Goal: Check status

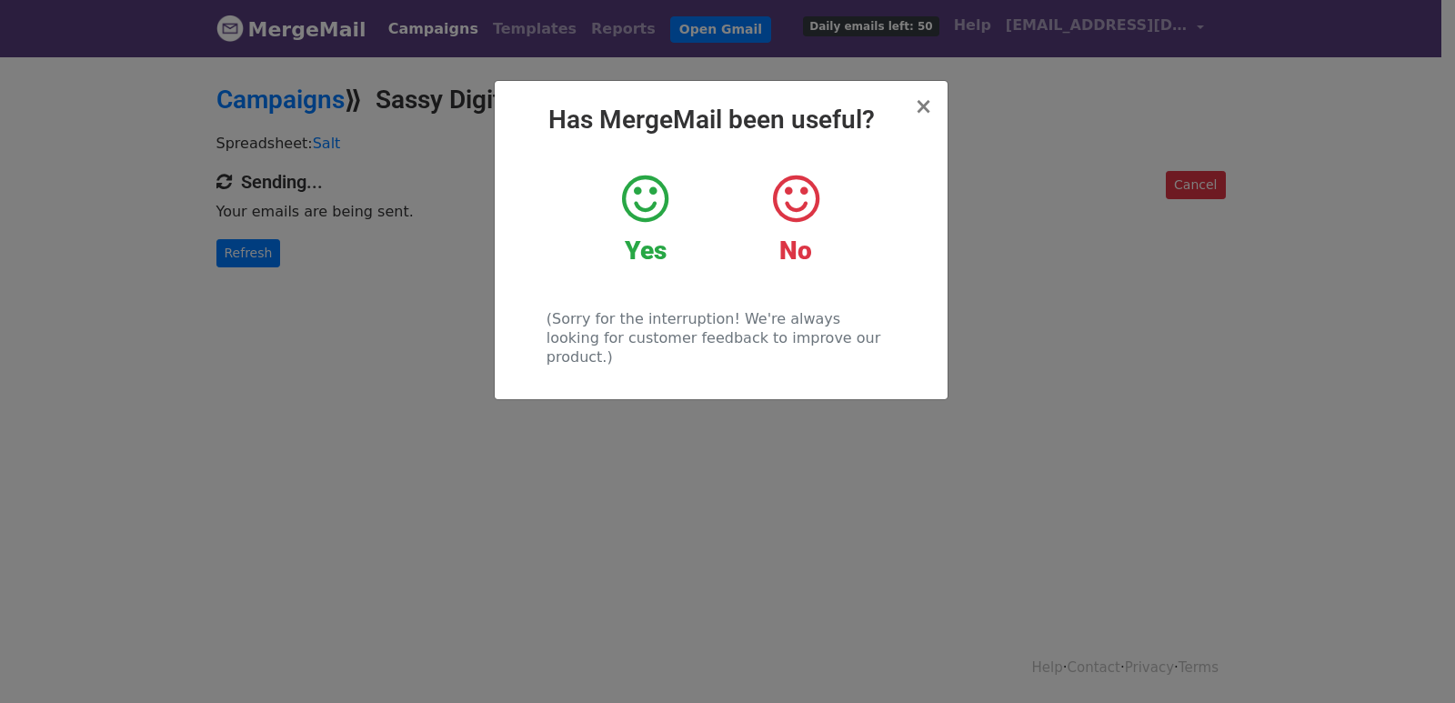
click at [300, 258] on div "× Has MergeMail been useful? Yes No (Sorry for the interruption! We're always l…" at bounding box center [727, 379] width 1455 height 648
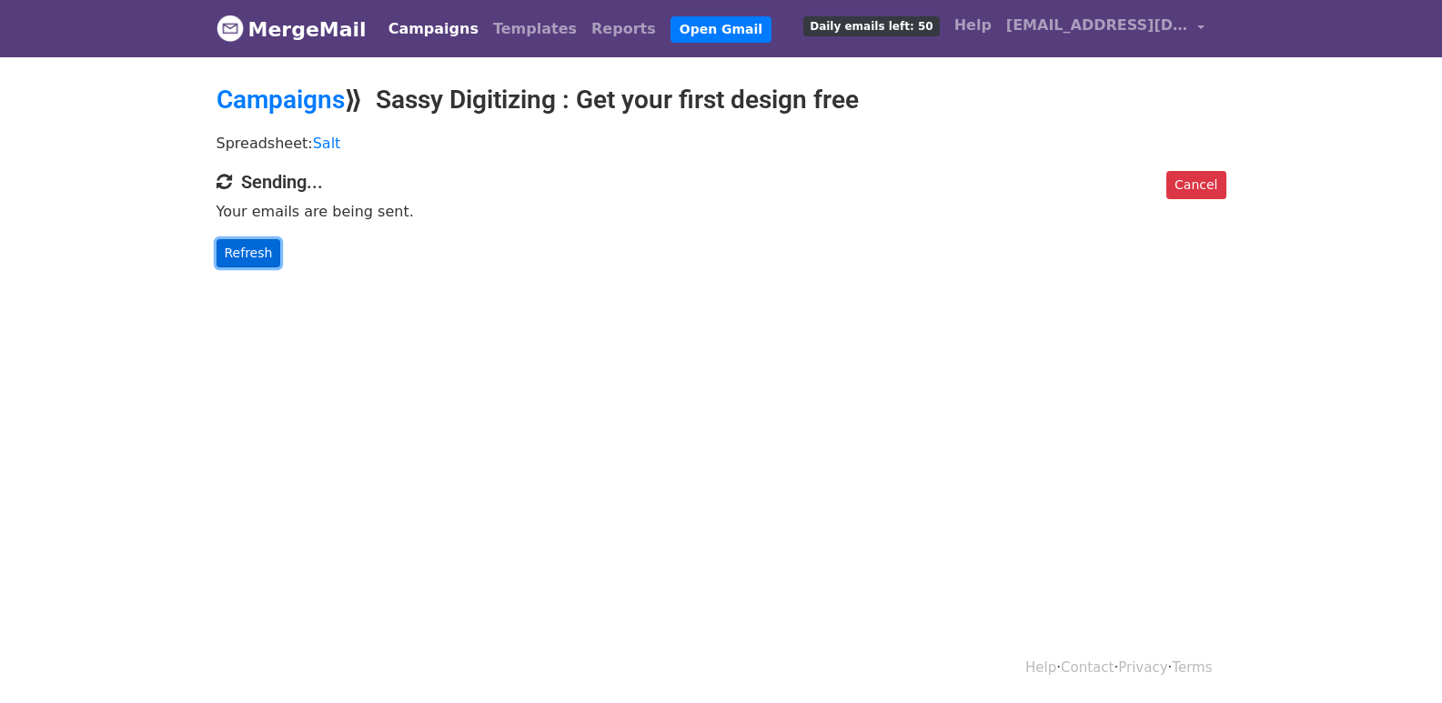
click at [267, 246] on link "Refresh" at bounding box center [248, 253] width 65 height 28
drag, startPoint x: 267, startPoint y: 246, endPoint x: 535, endPoint y: 459, distance: 342.3
click at [267, 245] on link "Refresh" at bounding box center [248, 253] width 65 height 28
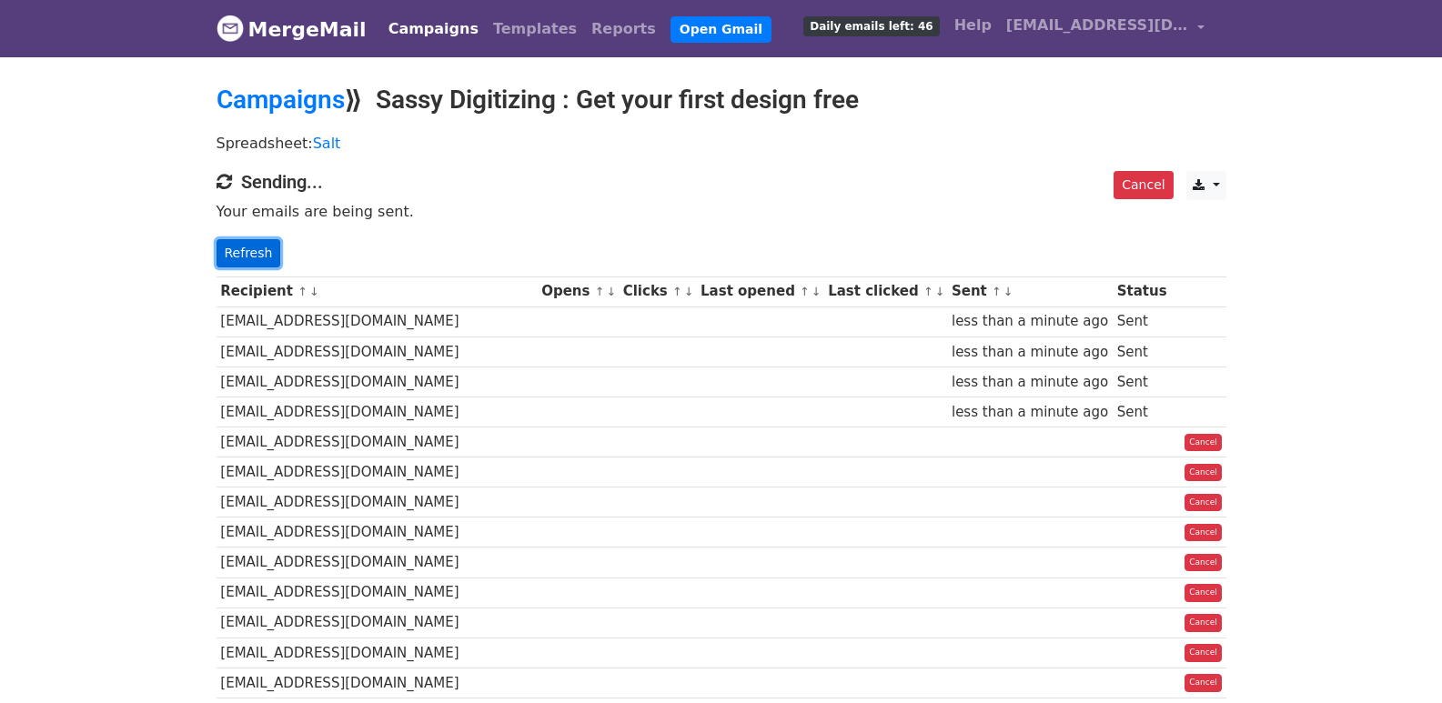
click at [246, 246] on link "Refresh" at bounding box center [248, 253] width 65 height 28
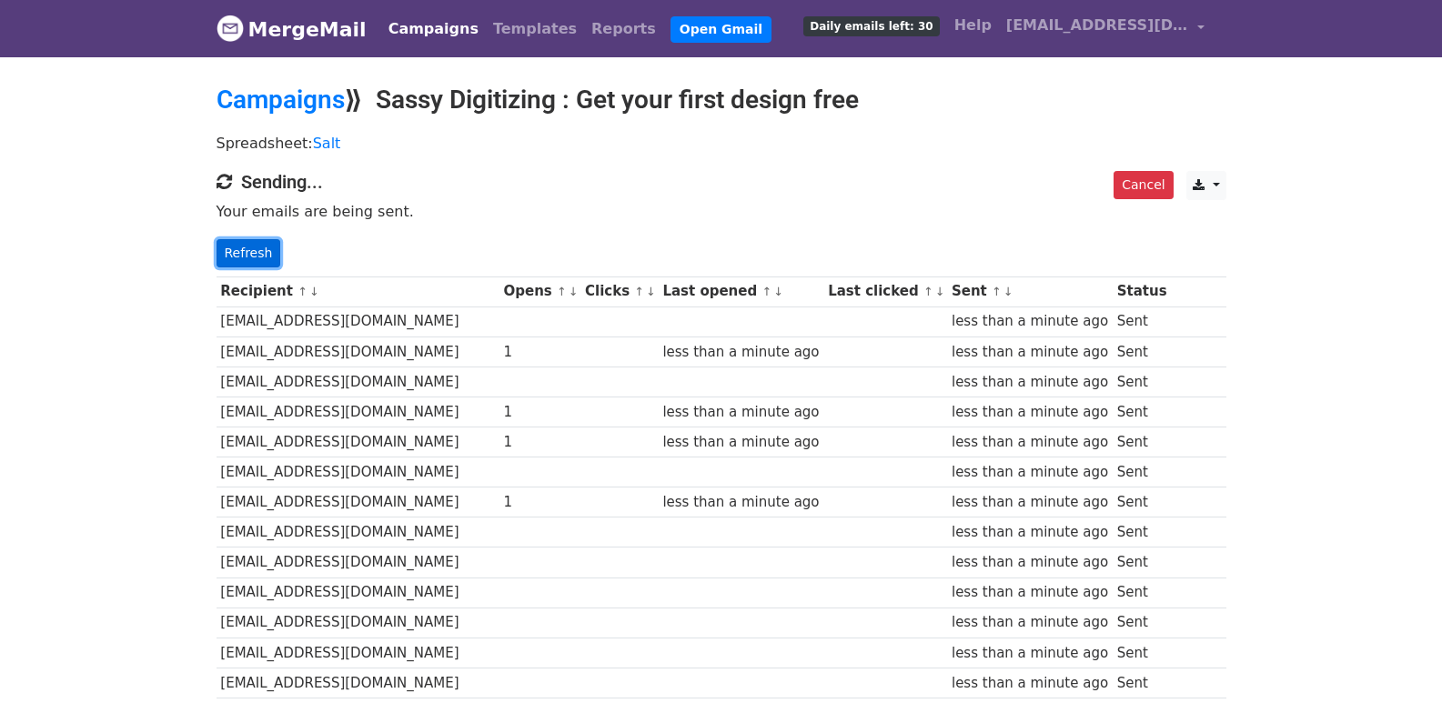
click at [243, 258] on link "Refresh" at bounding box center [248, 253] width 65 height 28
click at [243, 257] on link "Refresh" at bounding box center [248, 253] width 65 height 28
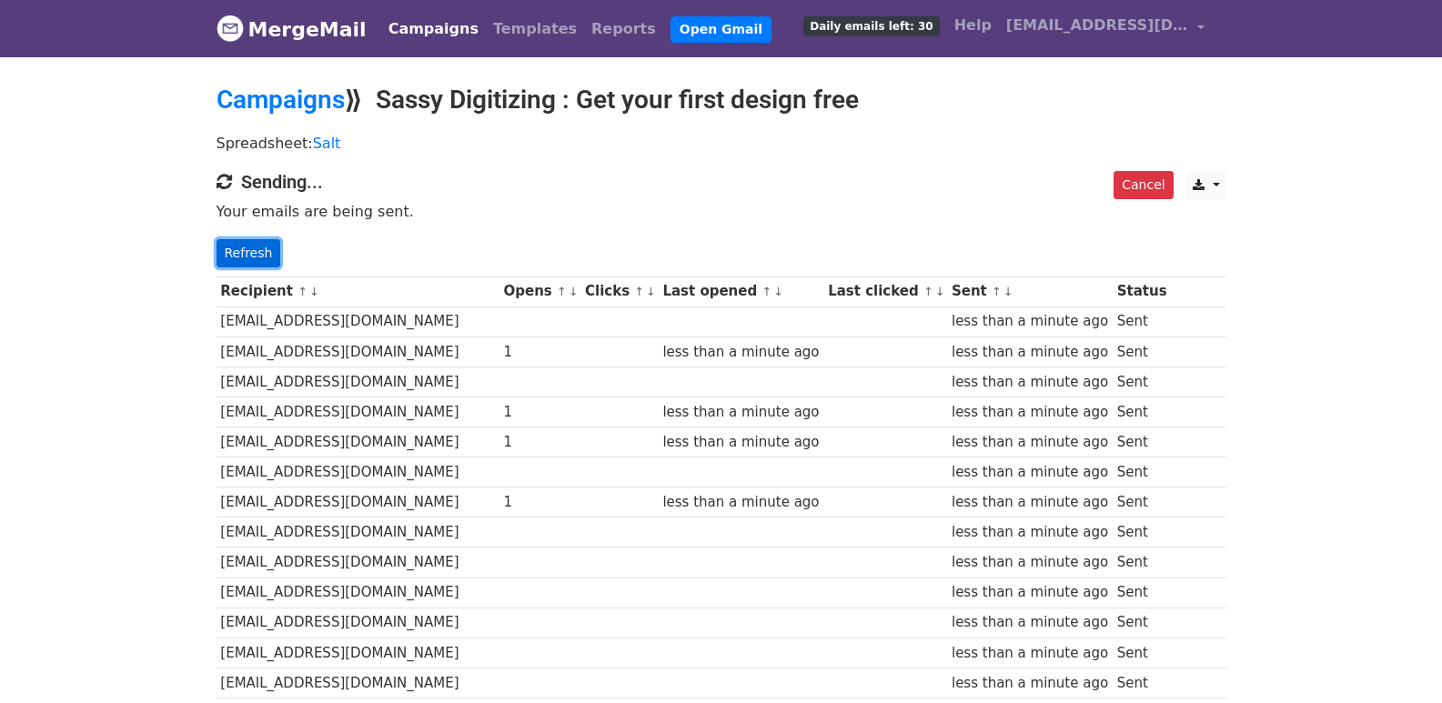
click at [243, 257] on link "Refresh" at bounding box center [248, 253] width 65 height 28
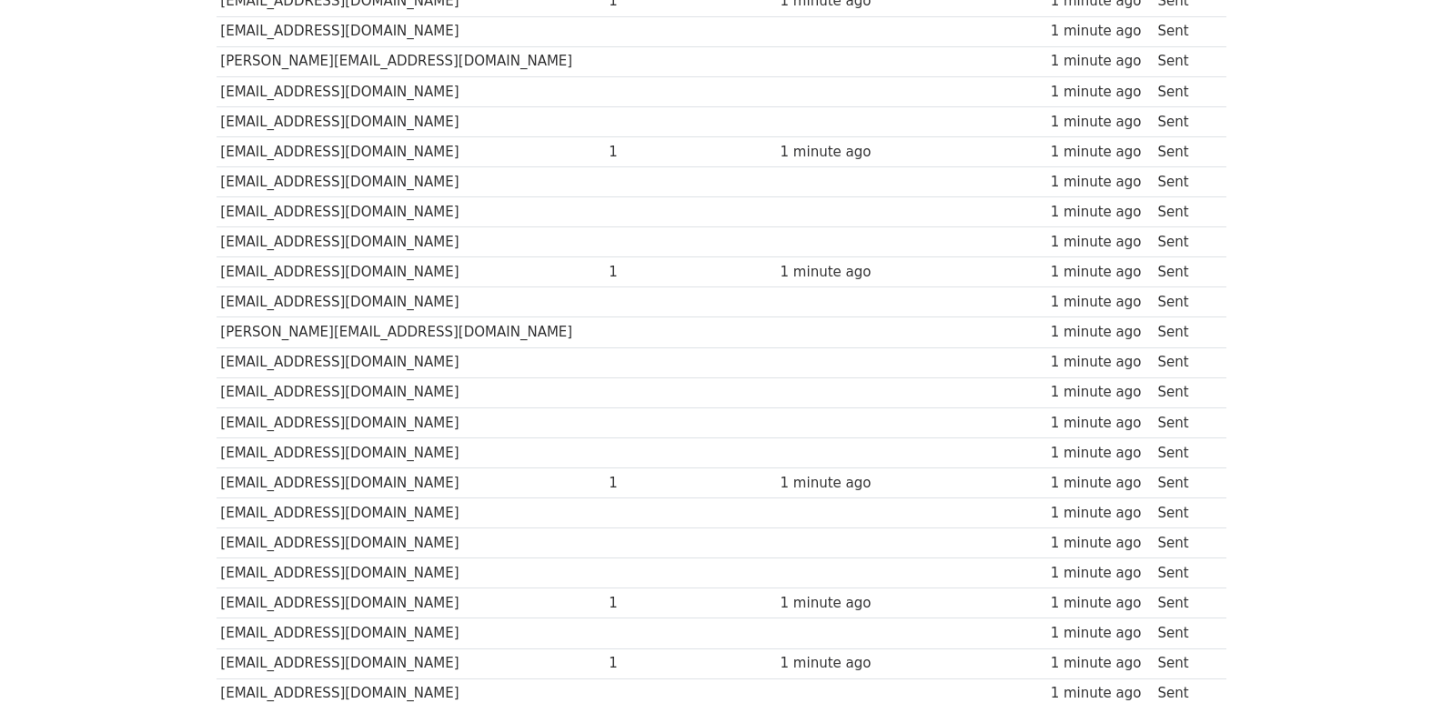
scroll to position [1266, 0]
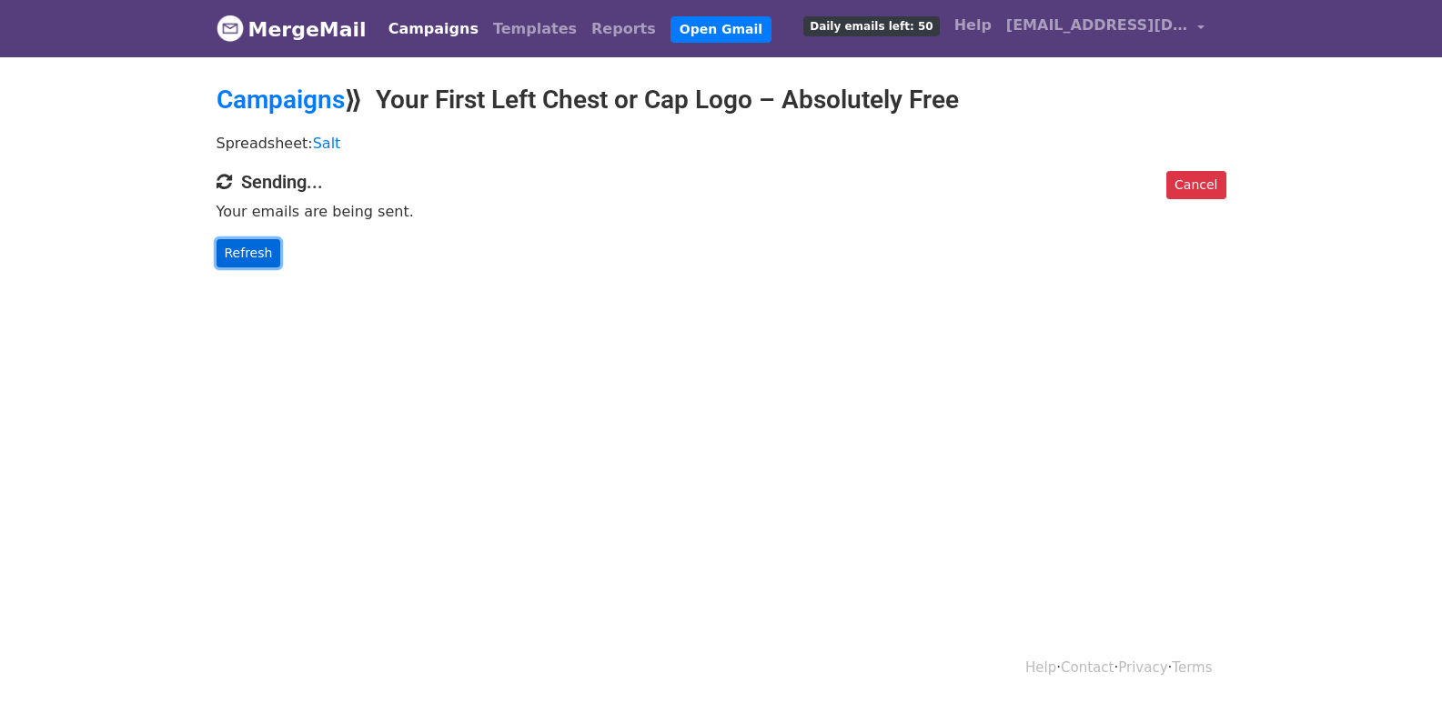
click at [262, 257] on link "Refresh" at bounding box center [248, 253] width 65 height 28
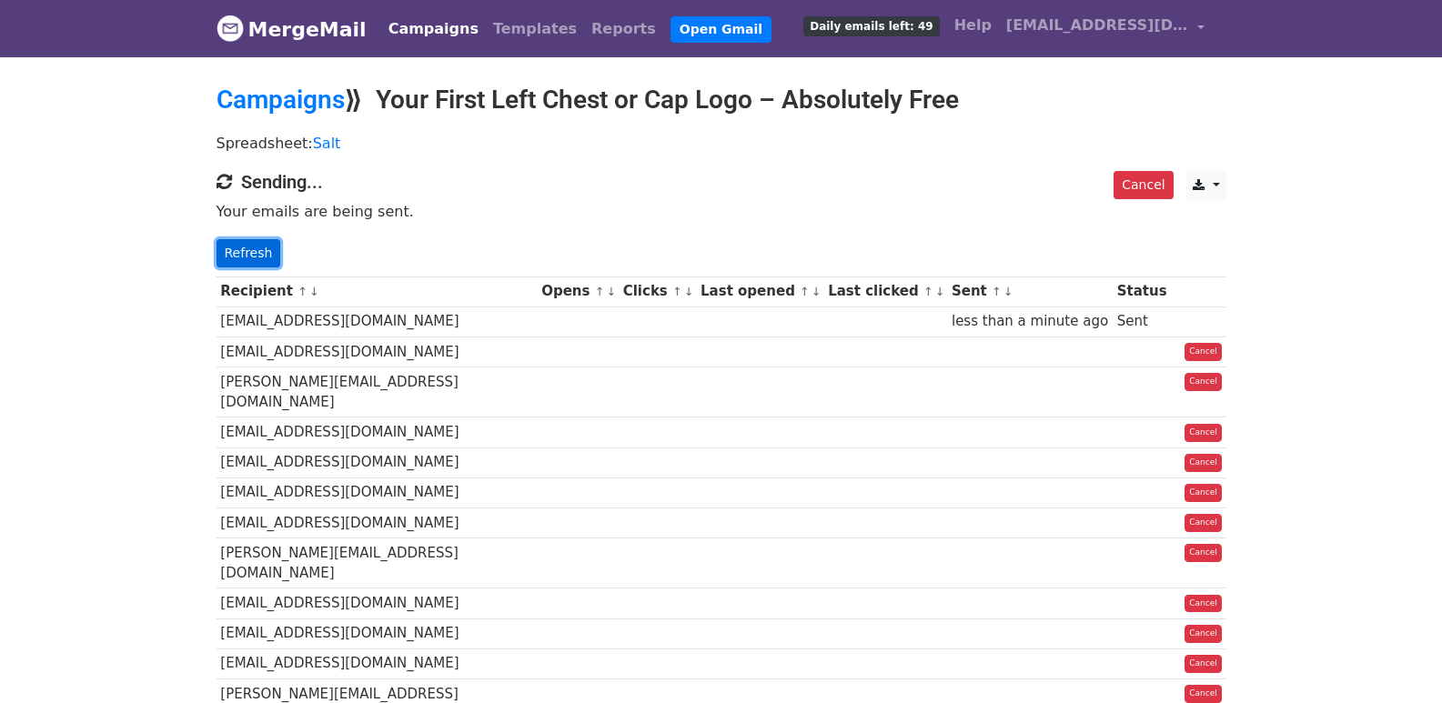
click at [256, 246] on link "Refresh" at bounding box center [248, 253] width 65 height 28
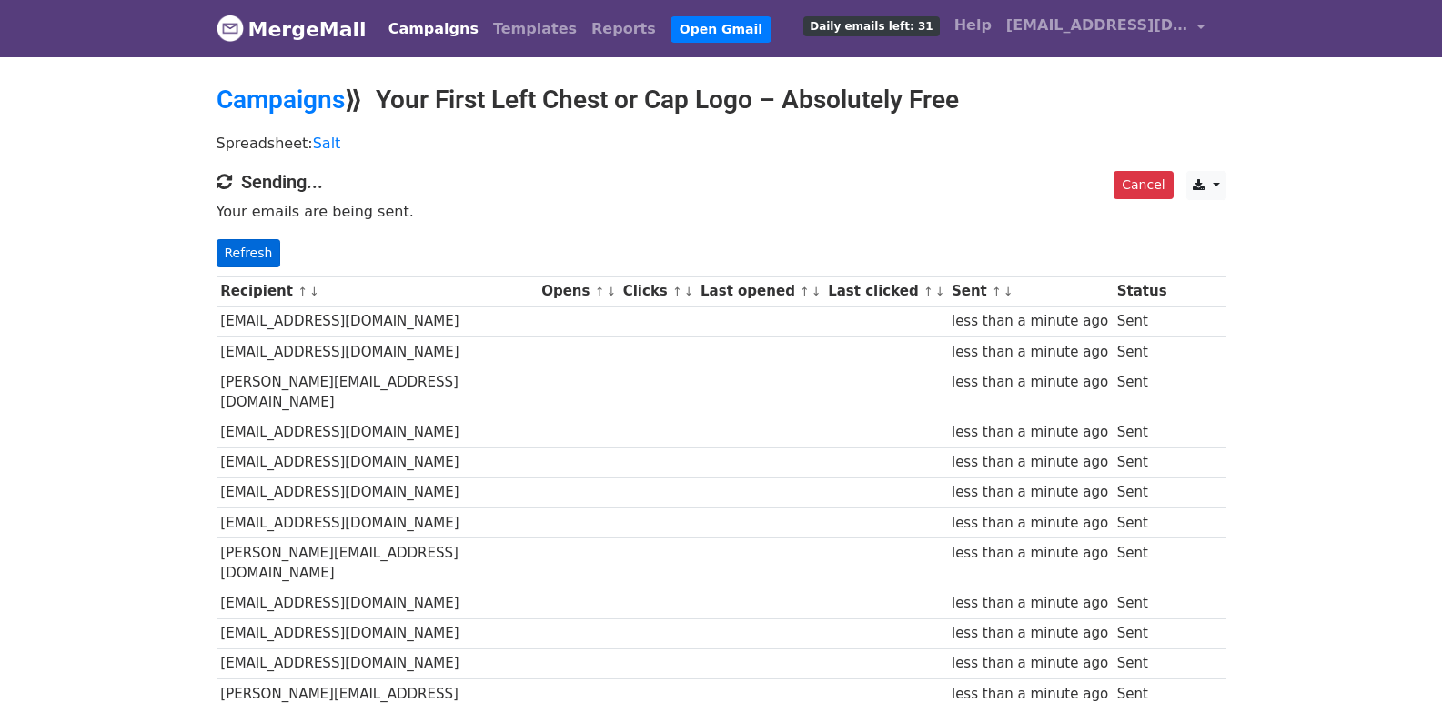
click at [256, 247] on link "Refresh" at bounding box center [248, 253] width 65 height 28
drag, startPoint x: 256, startPoint y: 247, endPoint x: 443, endPoint y: 360, distance: 218.7
click at [255, 249] on link "Refresh" at bounding box center [248, 253] width 65 height 28
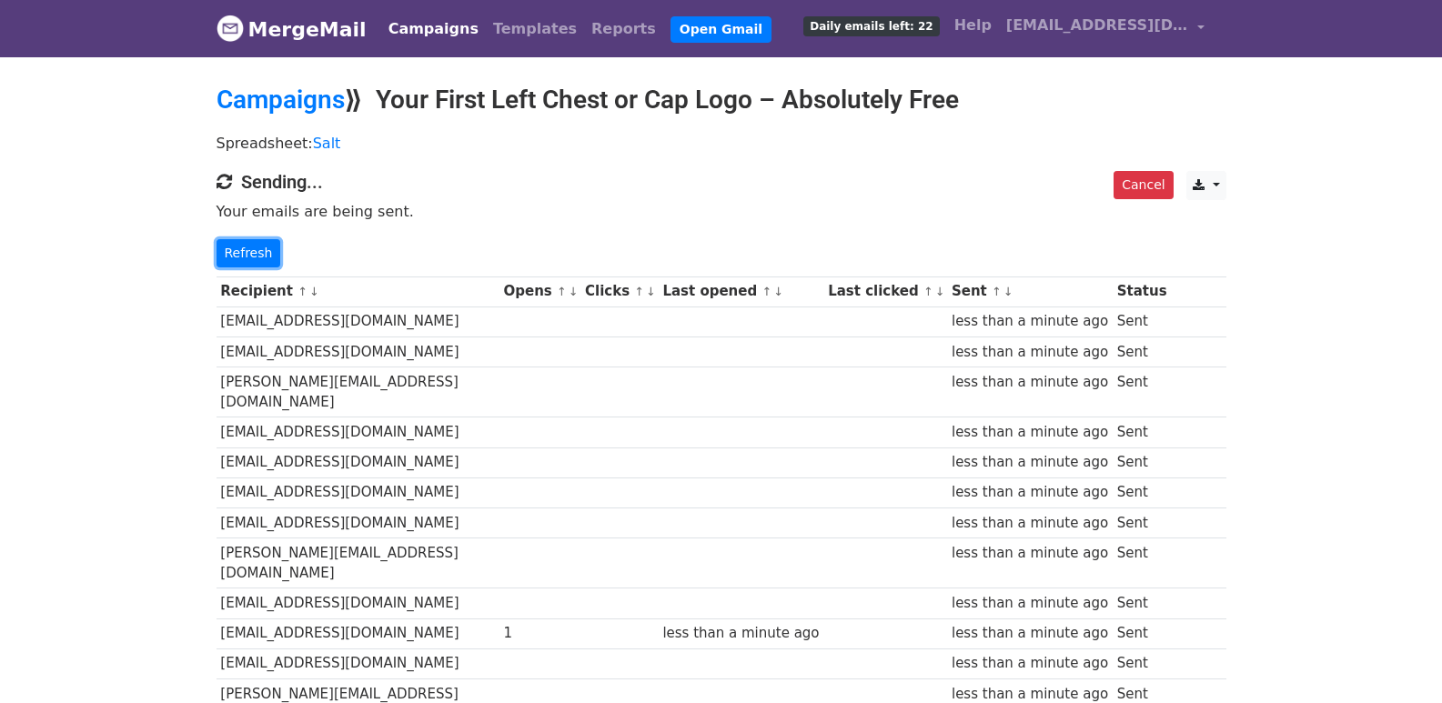
drag, startPoint x: 256, startPoint y: 257, endPoint x: 470, endPoint y: 374, distance: 243.4
click at [256, 256] on link "Refresh" at bounding box center [248, 253] width 65 height 28
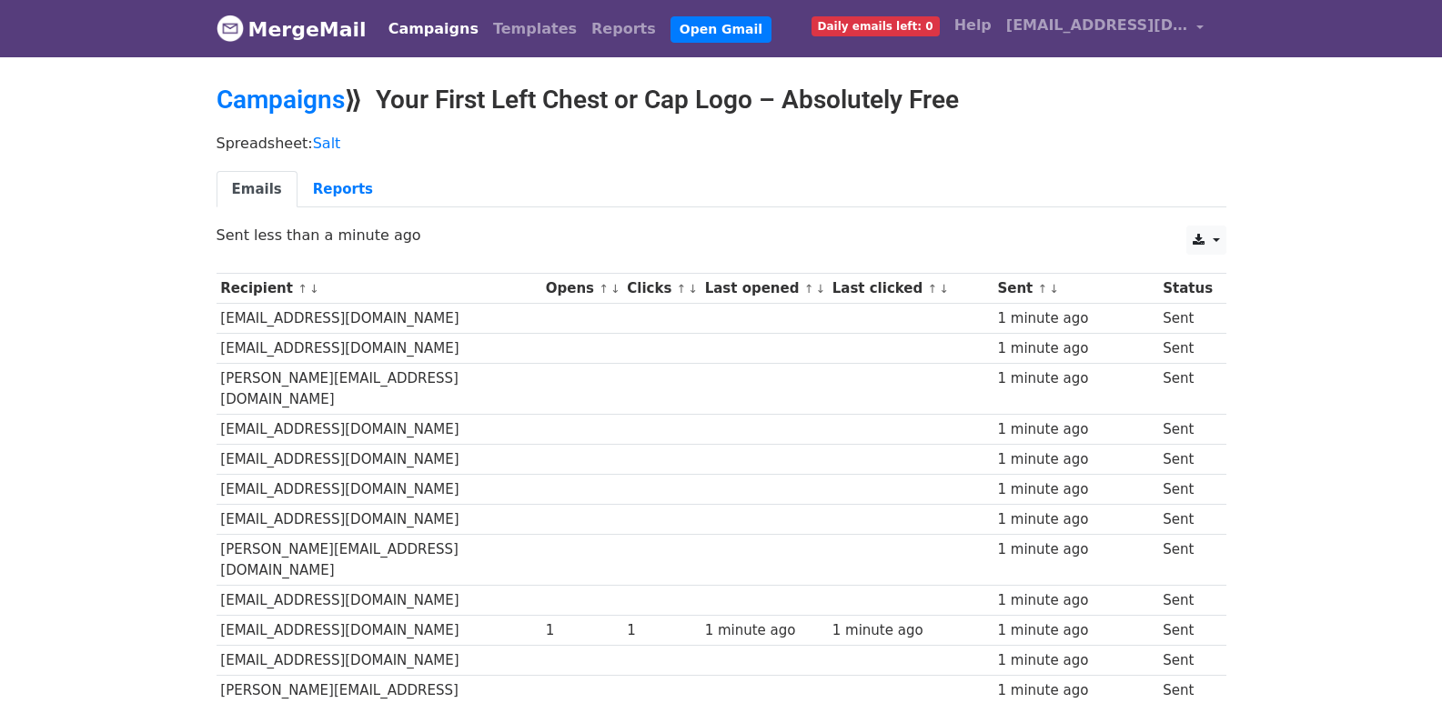
scroll to position [1266, 0]
